Goal: Information Seeking & Learning: Learn about a topic

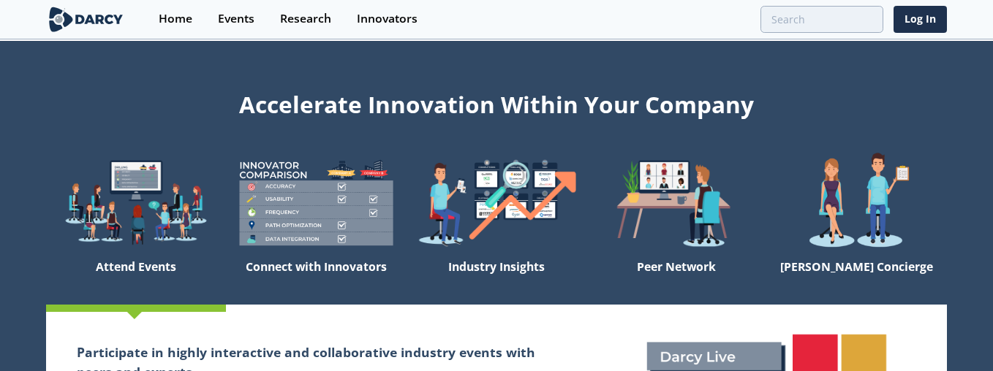
click at [858, 101] on div "Accelerate Innovation Within Your Company" at bounding box center [496, 101] width 901 height 39
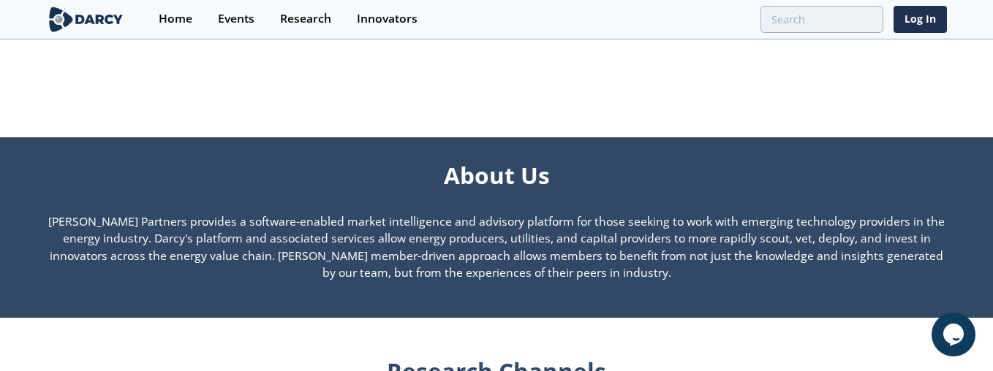
scroll to position [994, 0]
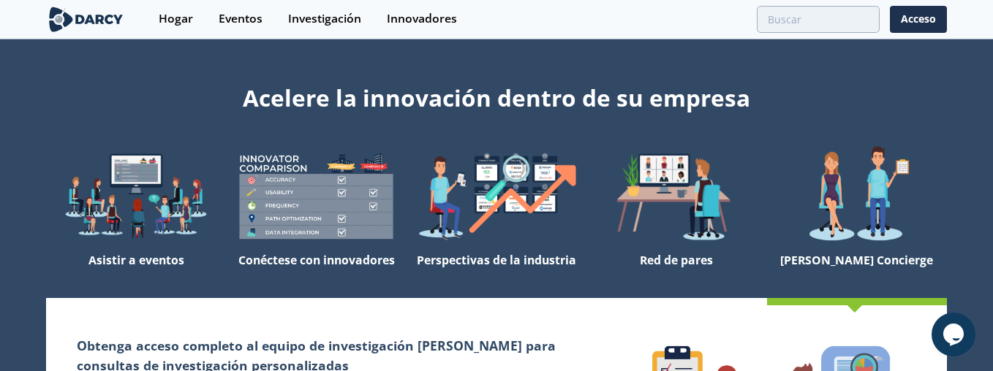
scroll to position [4, 0]
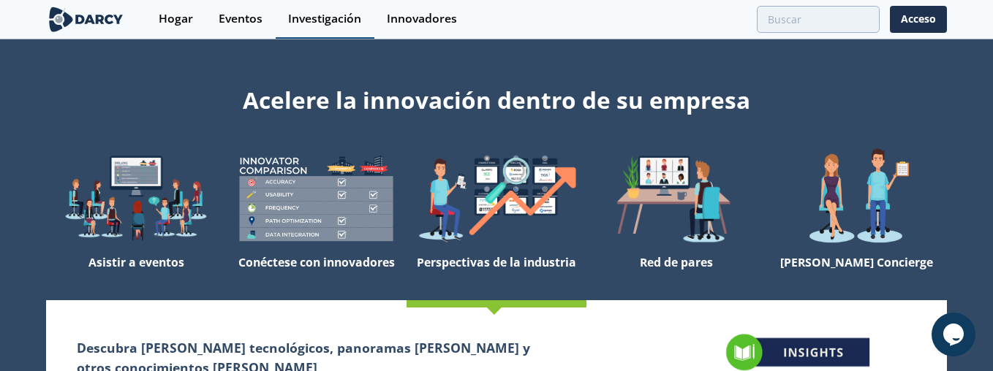
click at [329, 14] on font "Investigación" at bounding box center [324, 18] width 73 height 16
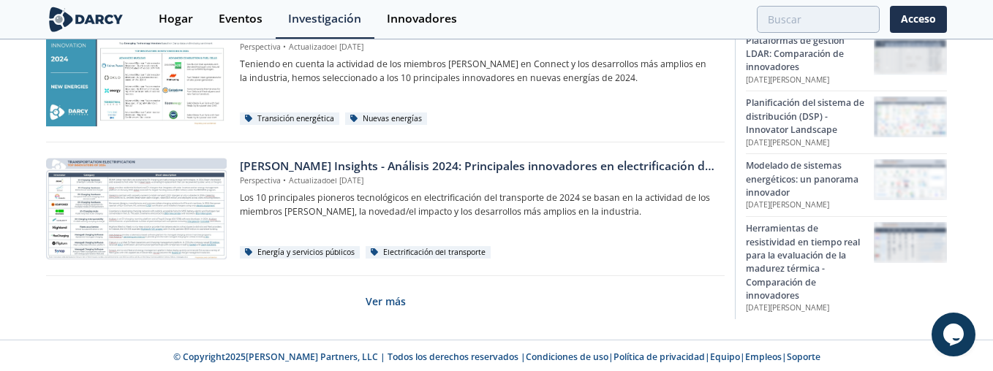
scroll to position [1145, 0]
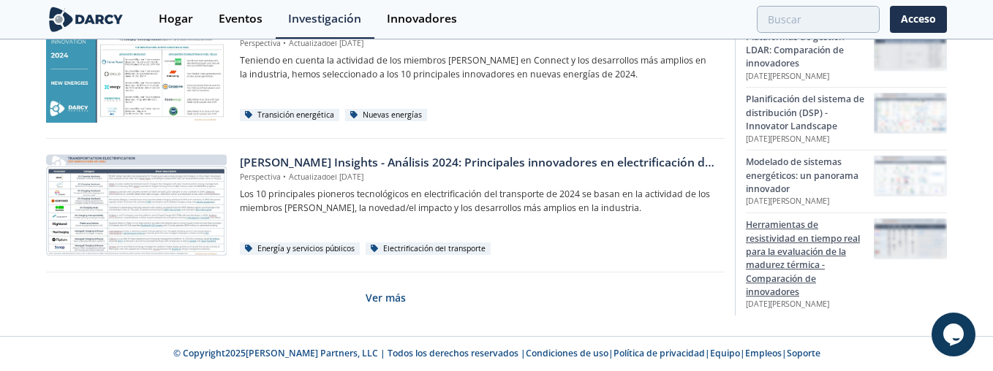
click at [782, 255] on font "Herramientas de resistividad en tiempo real para la evaluación de la madurez té…" at bounding box center [803, 259] width 114 height 80
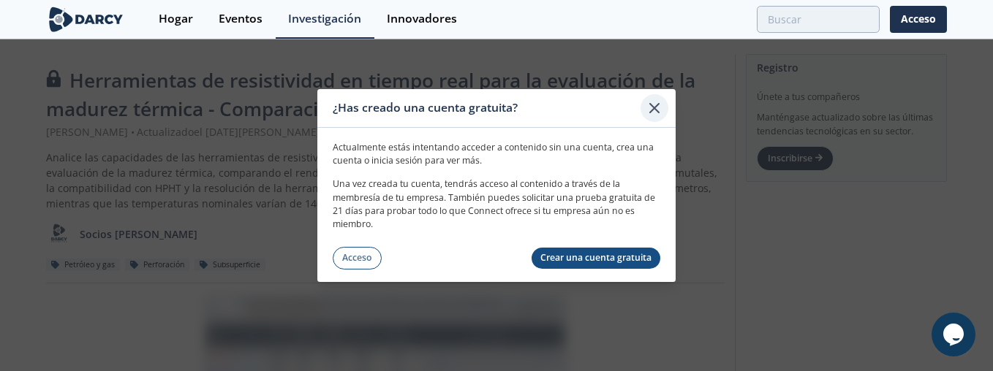
click at [657, 110] on icon at bounding box center [654, 108] width 9 height 9
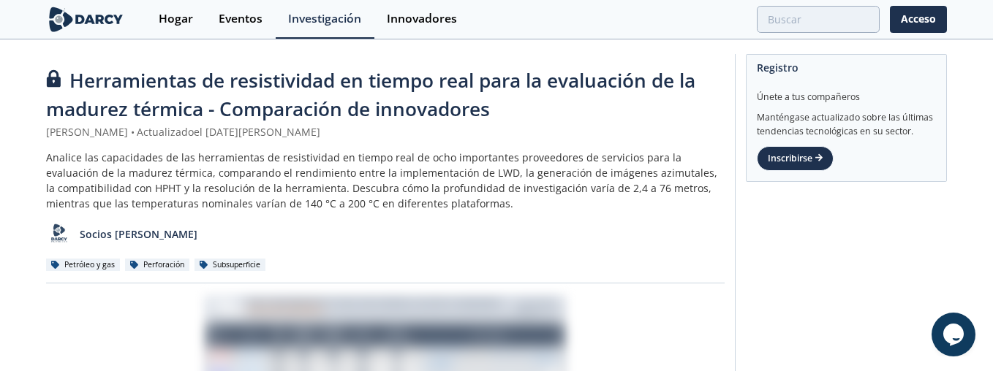
click at [680, 236] on div "Socios [PERSON_NAME]" at bounding box center [385, 229] width 679 height 36
